Goal: Information Seeking & Learning: Learn about a topic

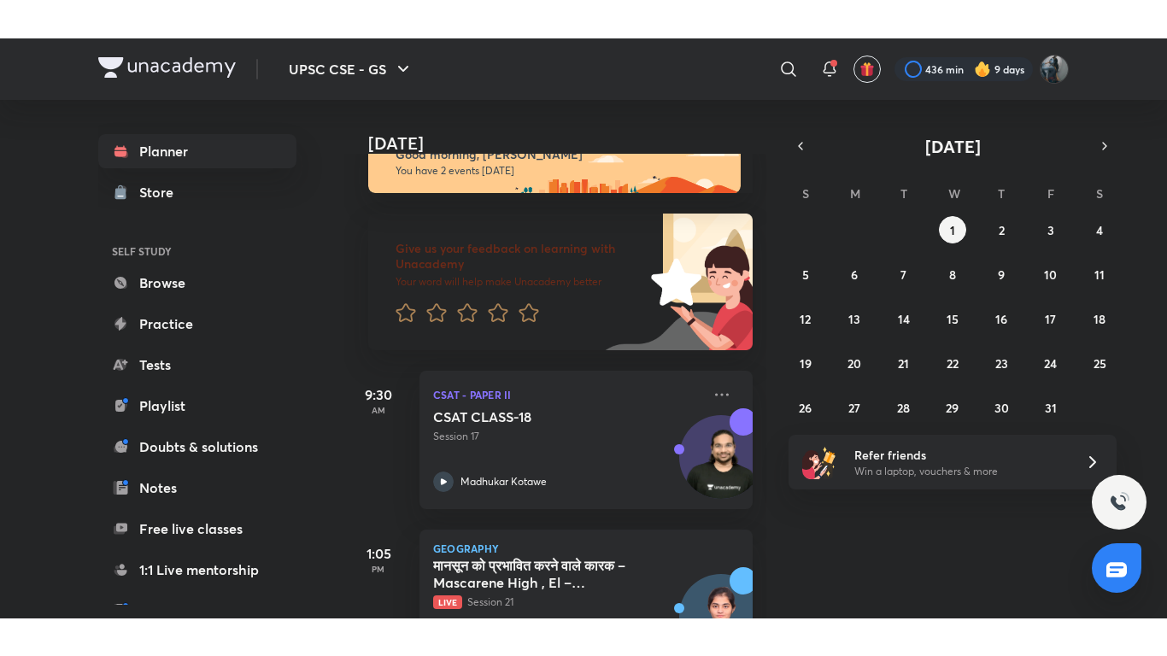
scroll to position [116, 0]
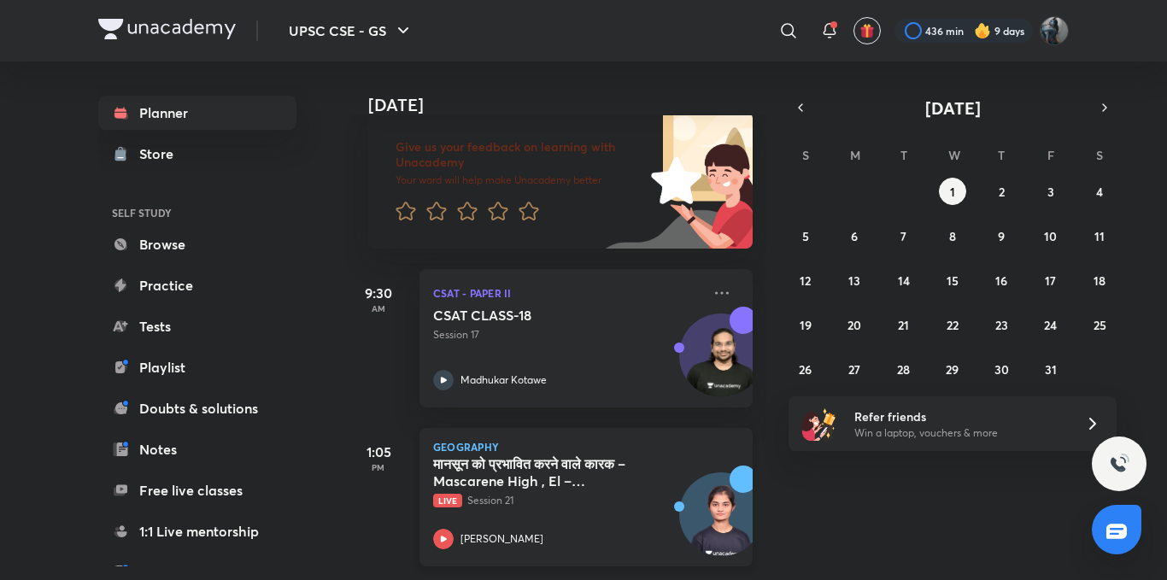
click at [443, 536] on icon at bounding box center [444, 539] width 6 height 6
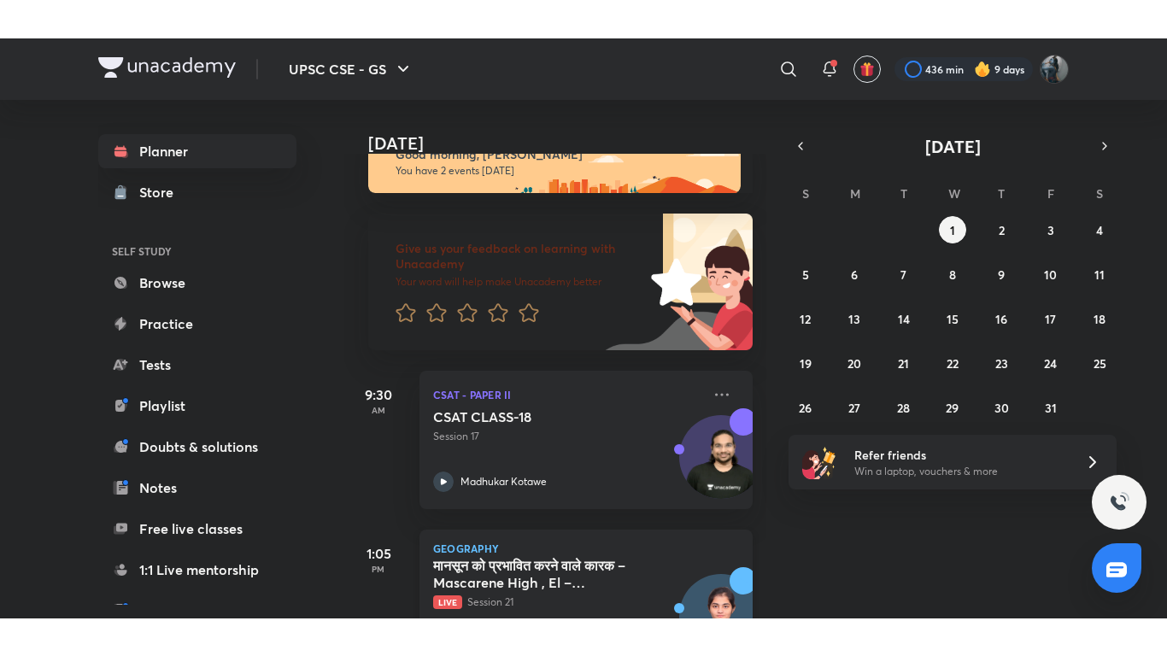
scroll to position [116, 0]
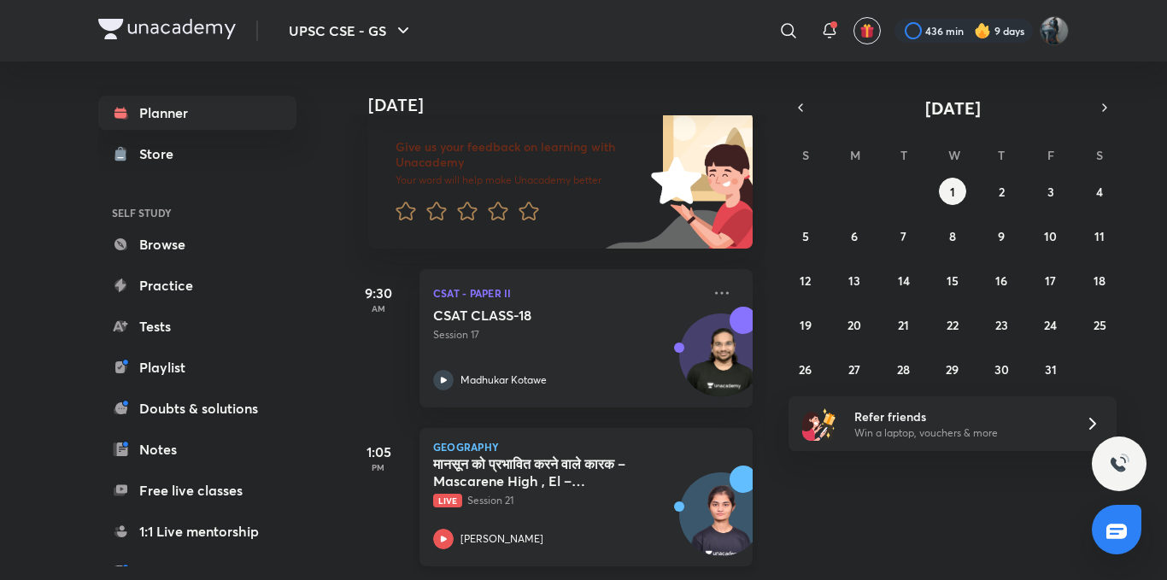
click at [443, 536] on icon at bounding box center [444, 539] width 6 height 6
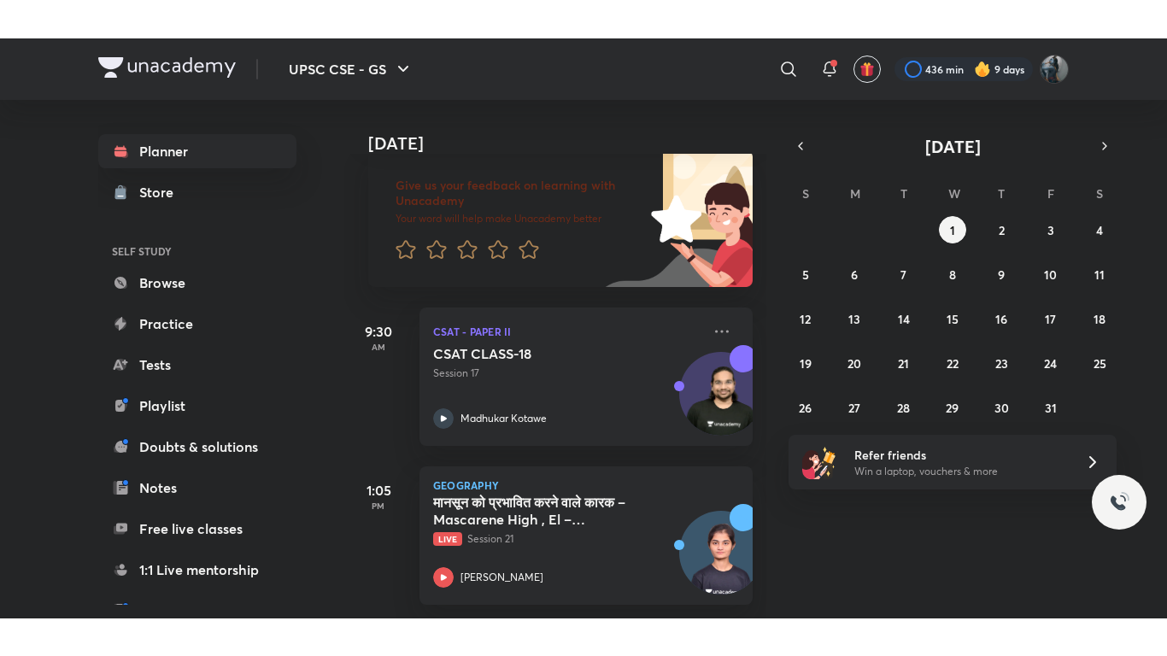
scroll to position [40, 0]
